Goal: Complete application form

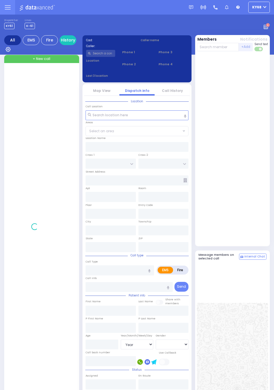
select select "Year"
select select "[DEMOGRAPHIC_DATA]"
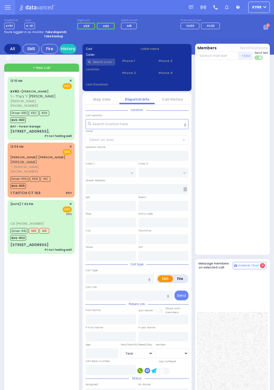
click at [17, 242] on div "[STREET_ADDRESS]" at bounding box center [29, 245] width 38 height 6
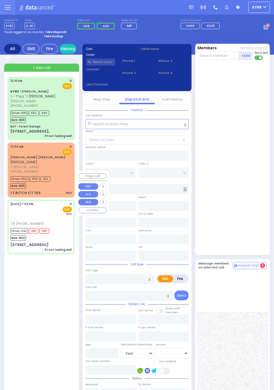
select select
type input "Pt not feeling well"
radio input "true"
type input "[PERSON_NAME]"
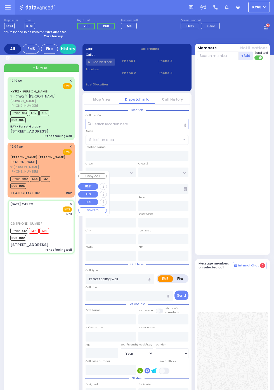
type input "71"
select select "Year"
select select "[DEMOGRAPHIC_DATA]"
type input "8456623761"
type input "19:42"
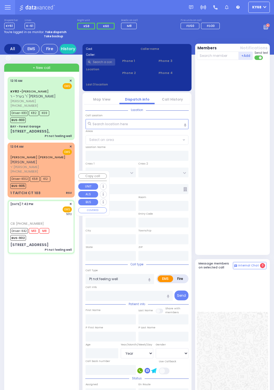
type input "19:47"
type input "19:48"
type input "20:35"
type input "21:51"
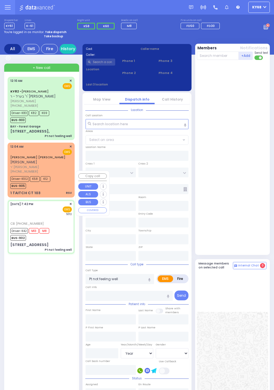
type input "[GEOGRAPHIC_DATA]"
type input "BUCHANAN COURT"
type input "GARFIELD RD"
type input "[STREET_ADDRESS]"
type input "[PERSON_NAME]"
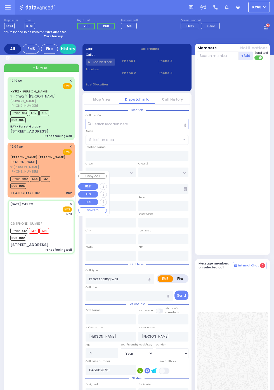
type input "[US_STATE]"
type input "10950"
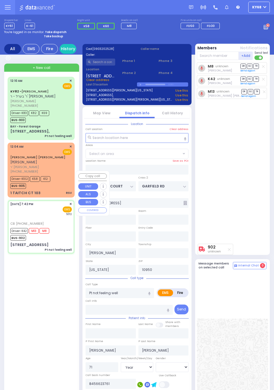
select select "SECTION 1"
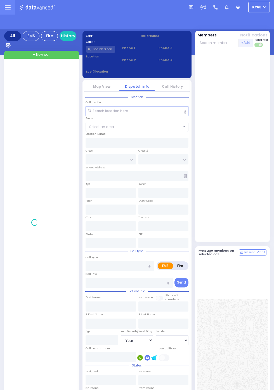
select select "Year"
select select "[DEMOGRAPHIC_DATA]"
select select "Year"
select select "[DEMOGRAPHIC_DATA]"
